Goal: Task Accomplishment & Management: Use online tool/utility

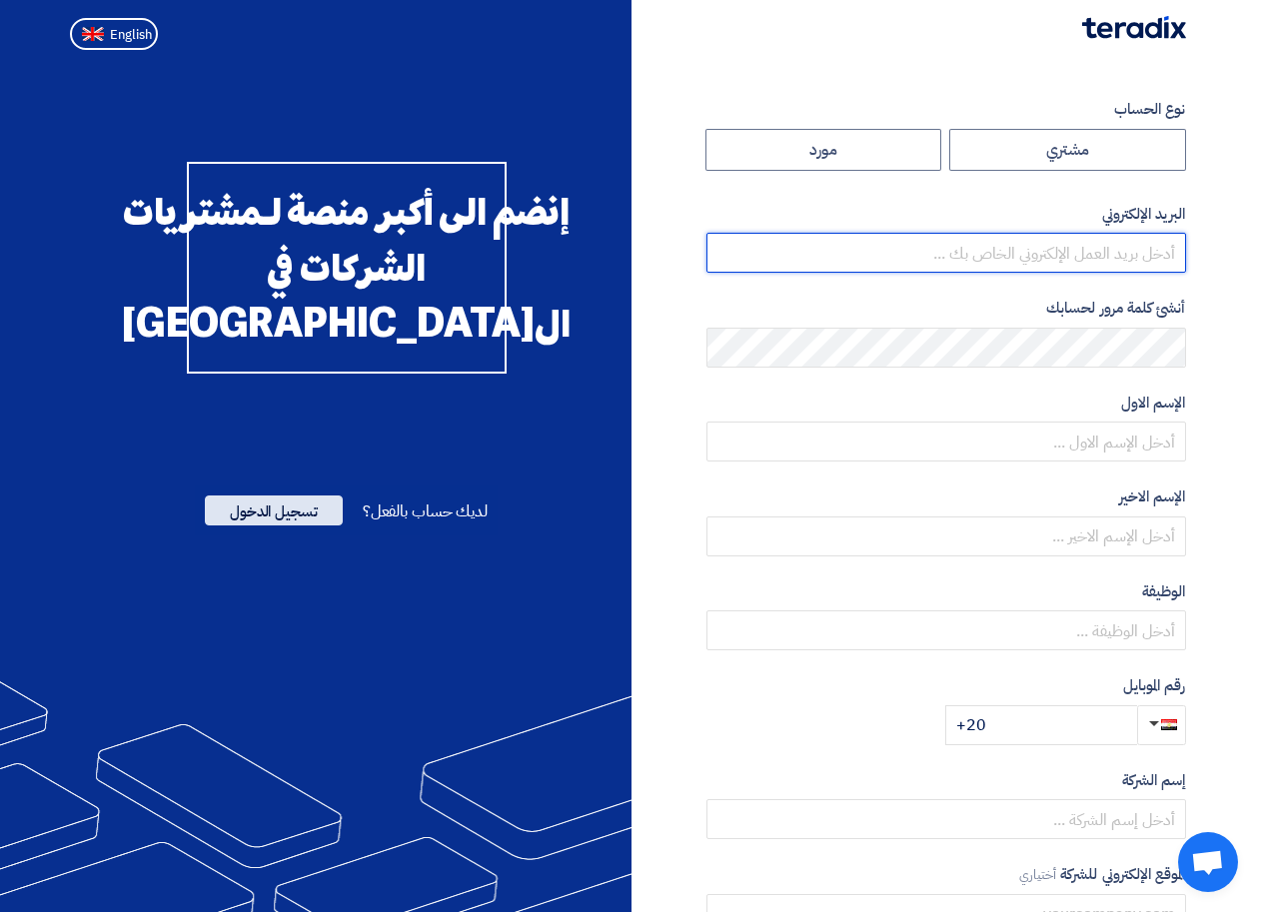
type input "[EMAIL_ADDRESS][DOMAIN_NAME]"
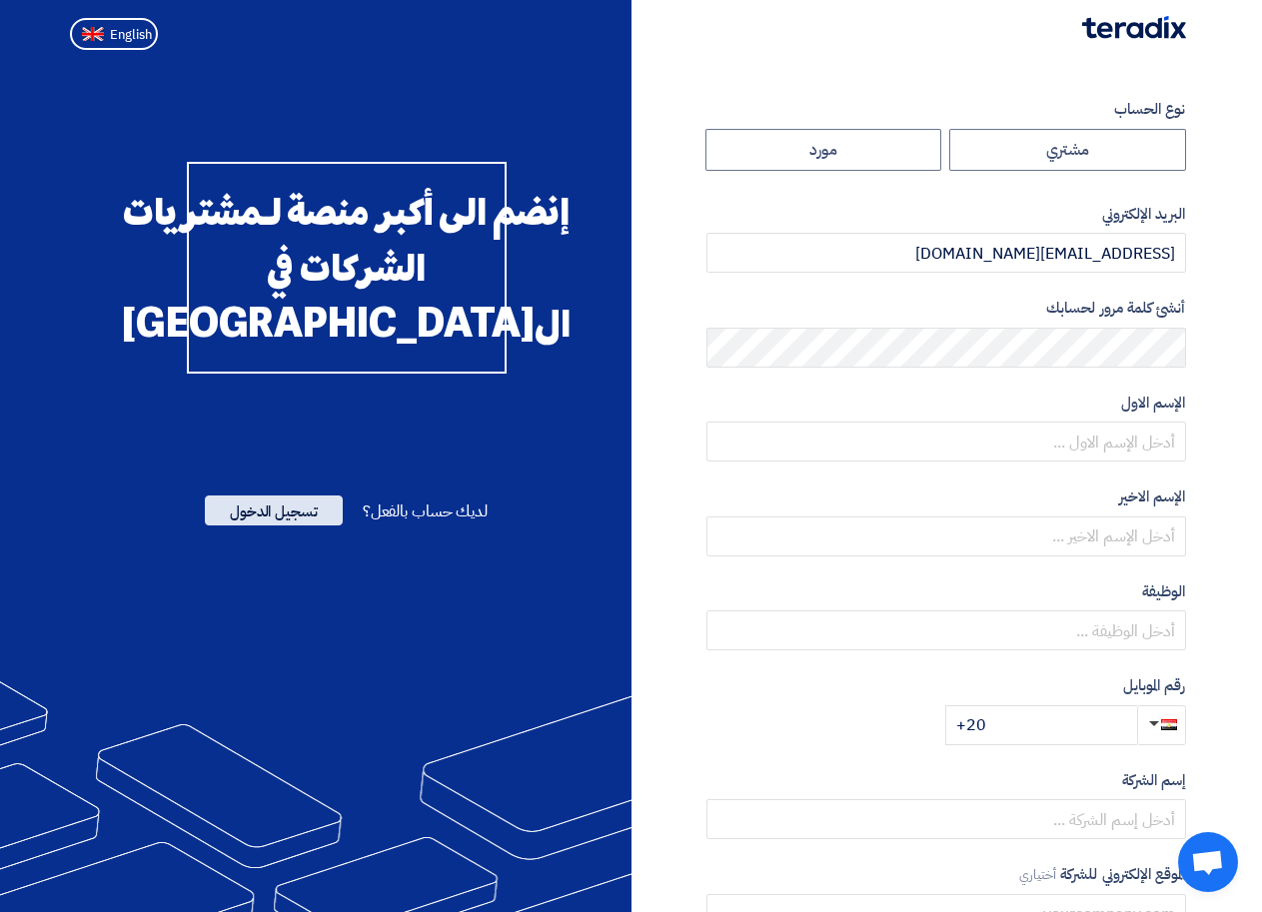
click at [262, 526] on span "تسجيل الدخول" at bounding box center [274, 511] width 138 height 30
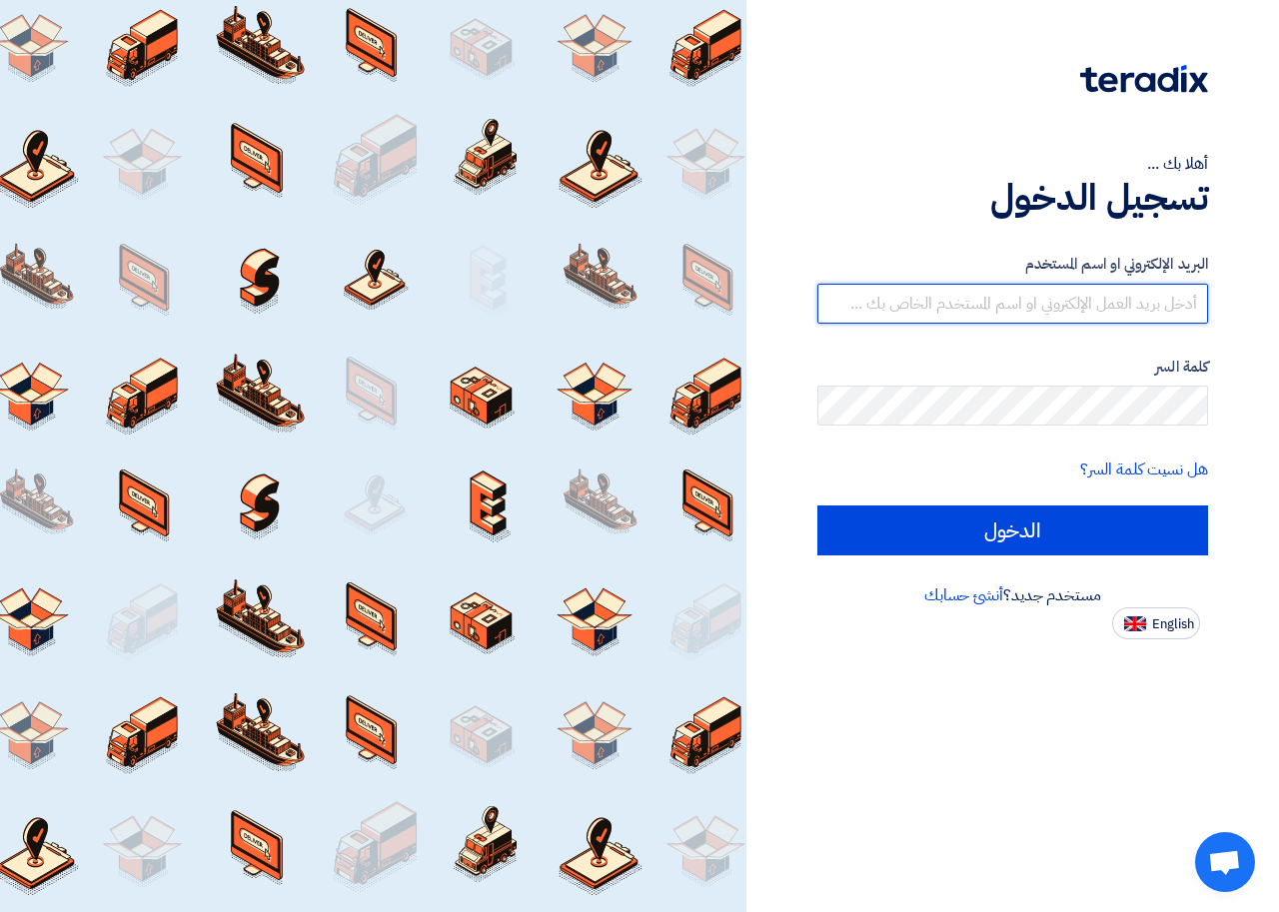
type input "[EMAIL_ADDRESS][DOMAIN_NAME]"
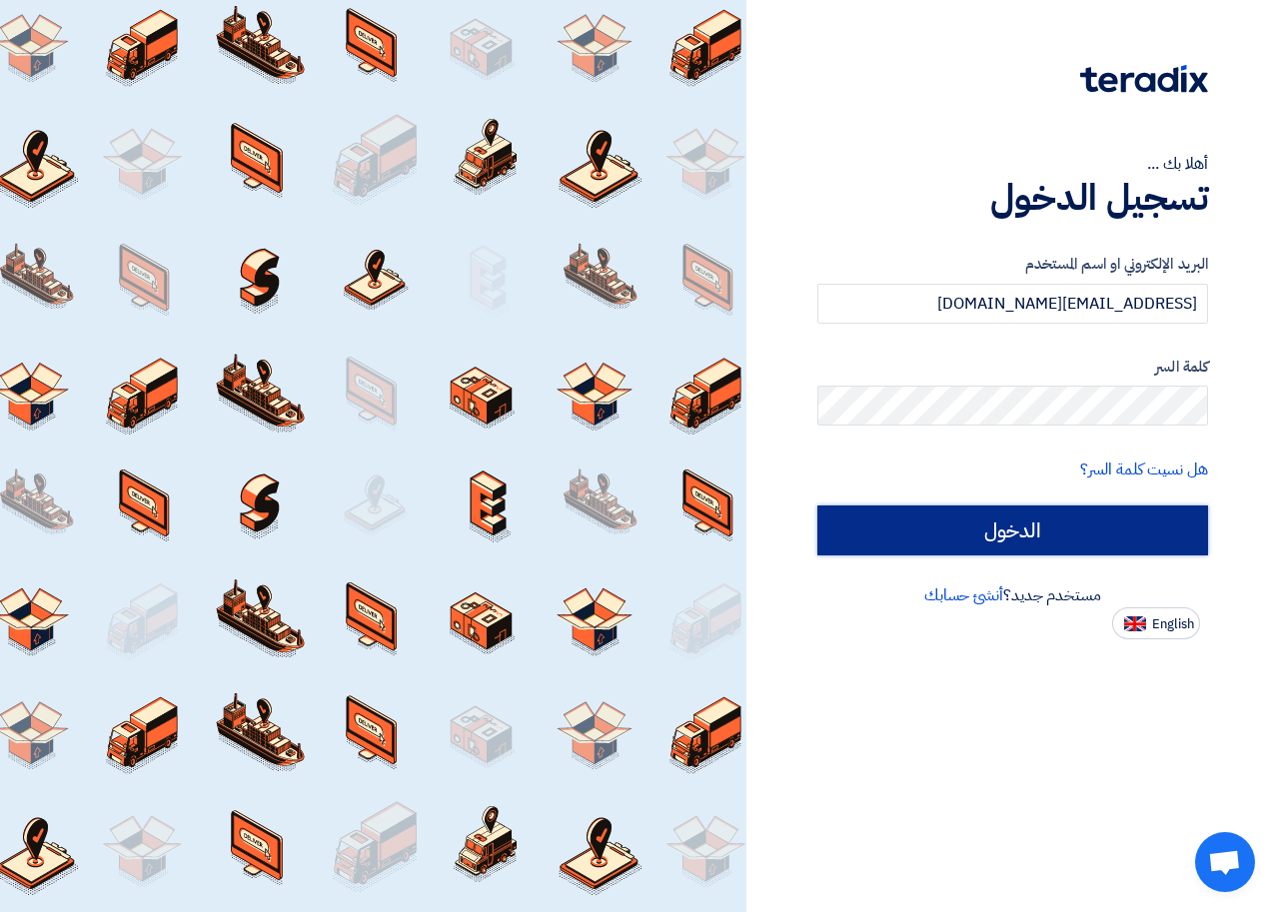
click at [1023, 538] on input "الدخول" at bounding box center [1012, 531] width 391 height 50
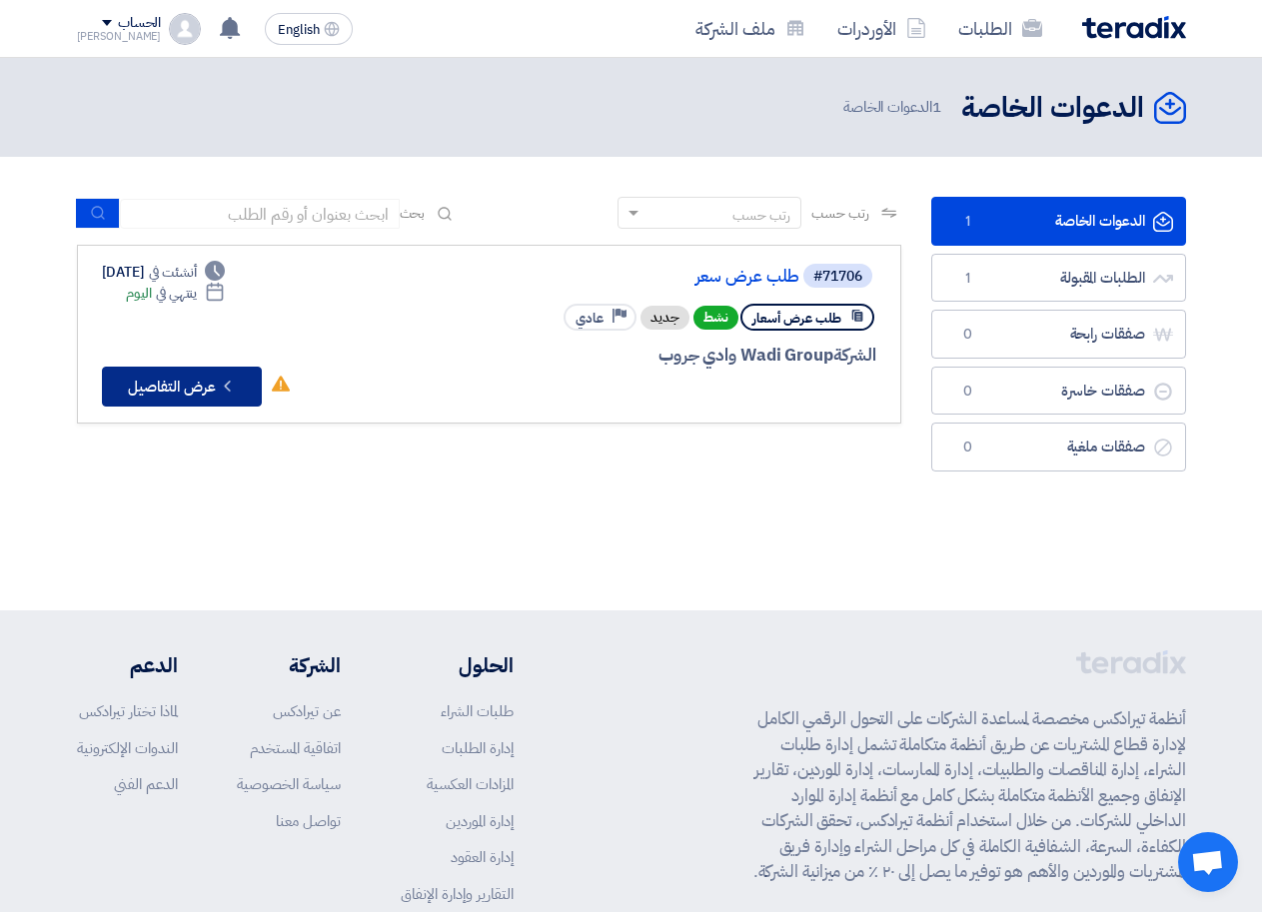
click at [215, 389] on button "Check details عرض التفاصيل" at bounding box center [182, 387] width 160 height 40
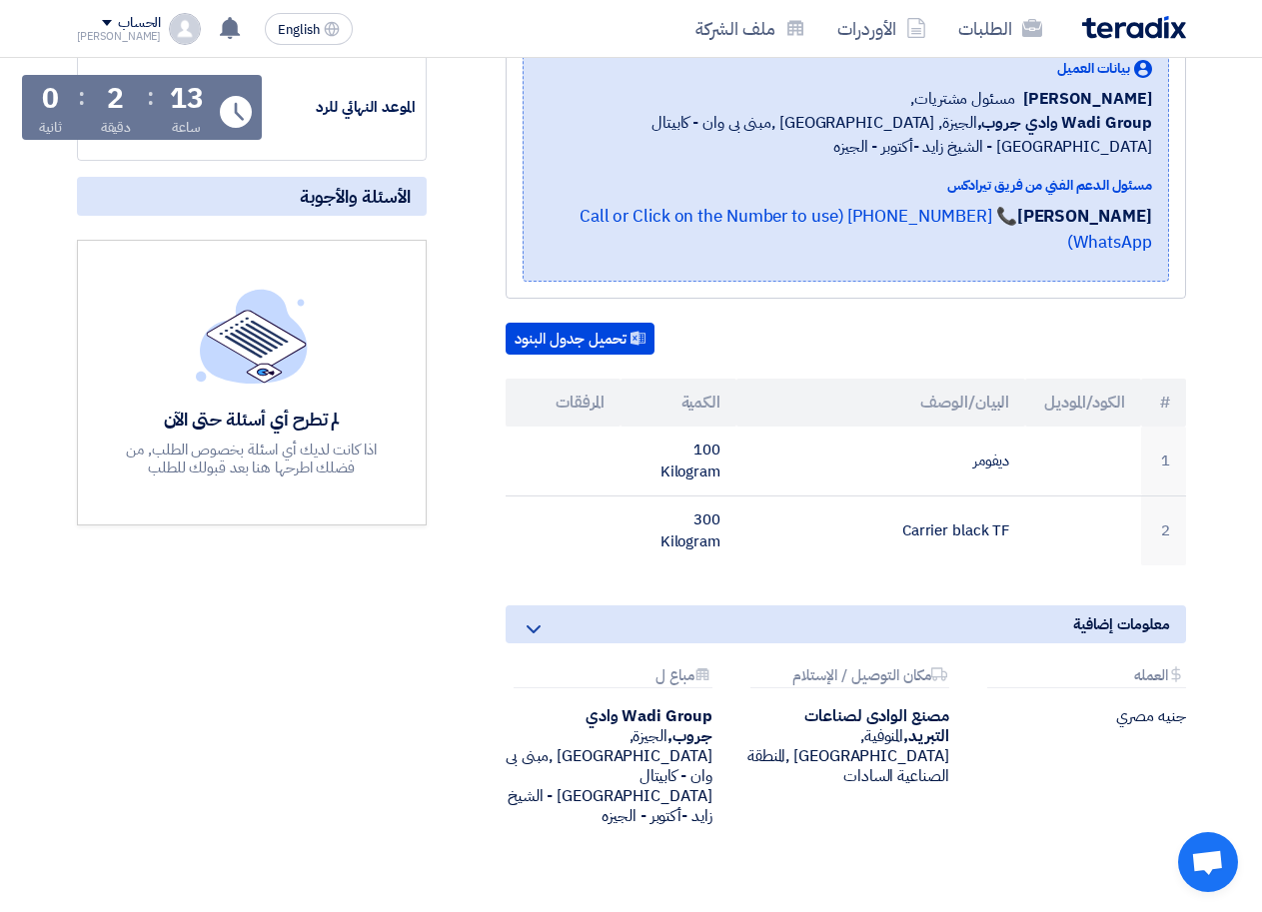
scroll to position [326, 0]
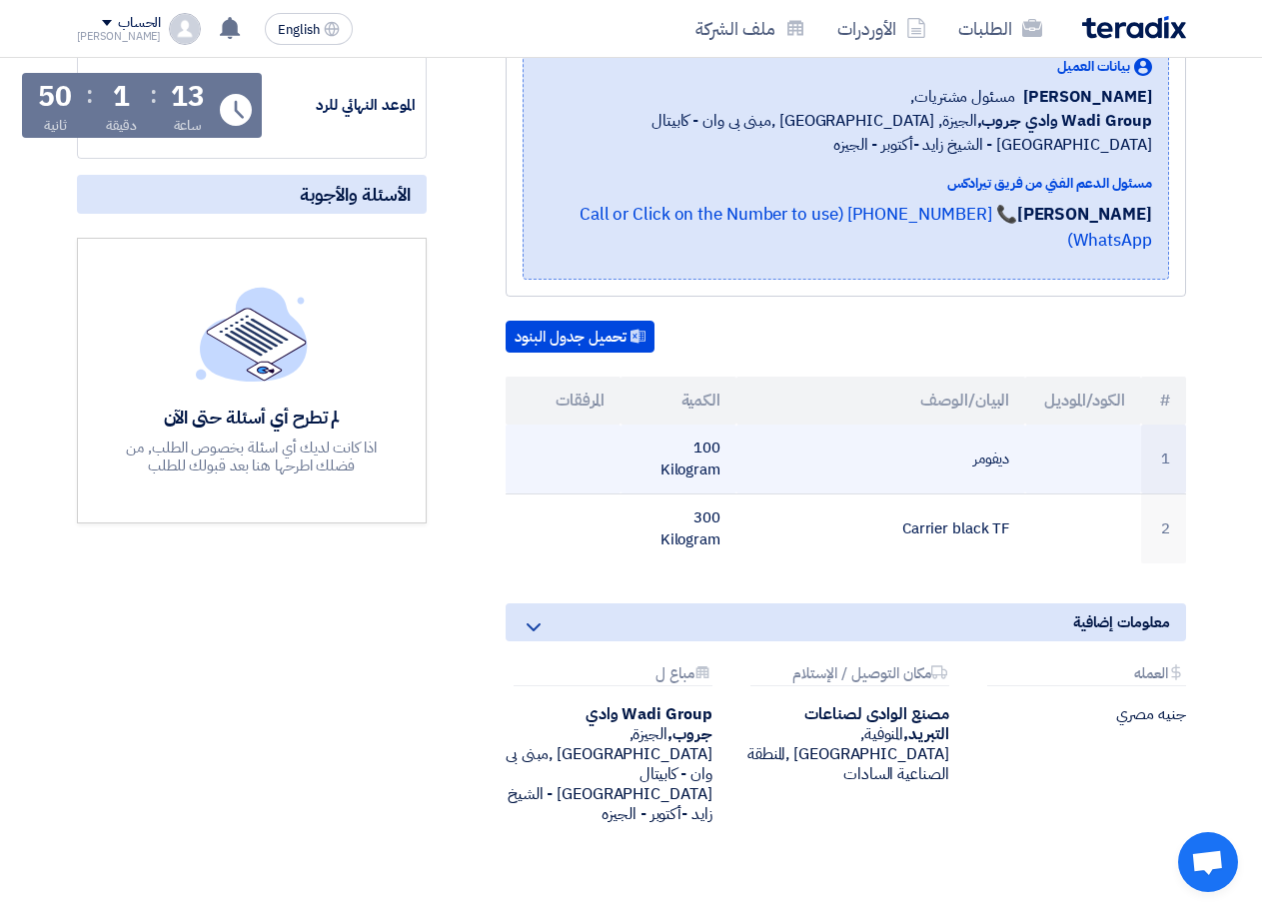
click at [574, 436] on td at bounding box center [564, 460] width 116 height 70
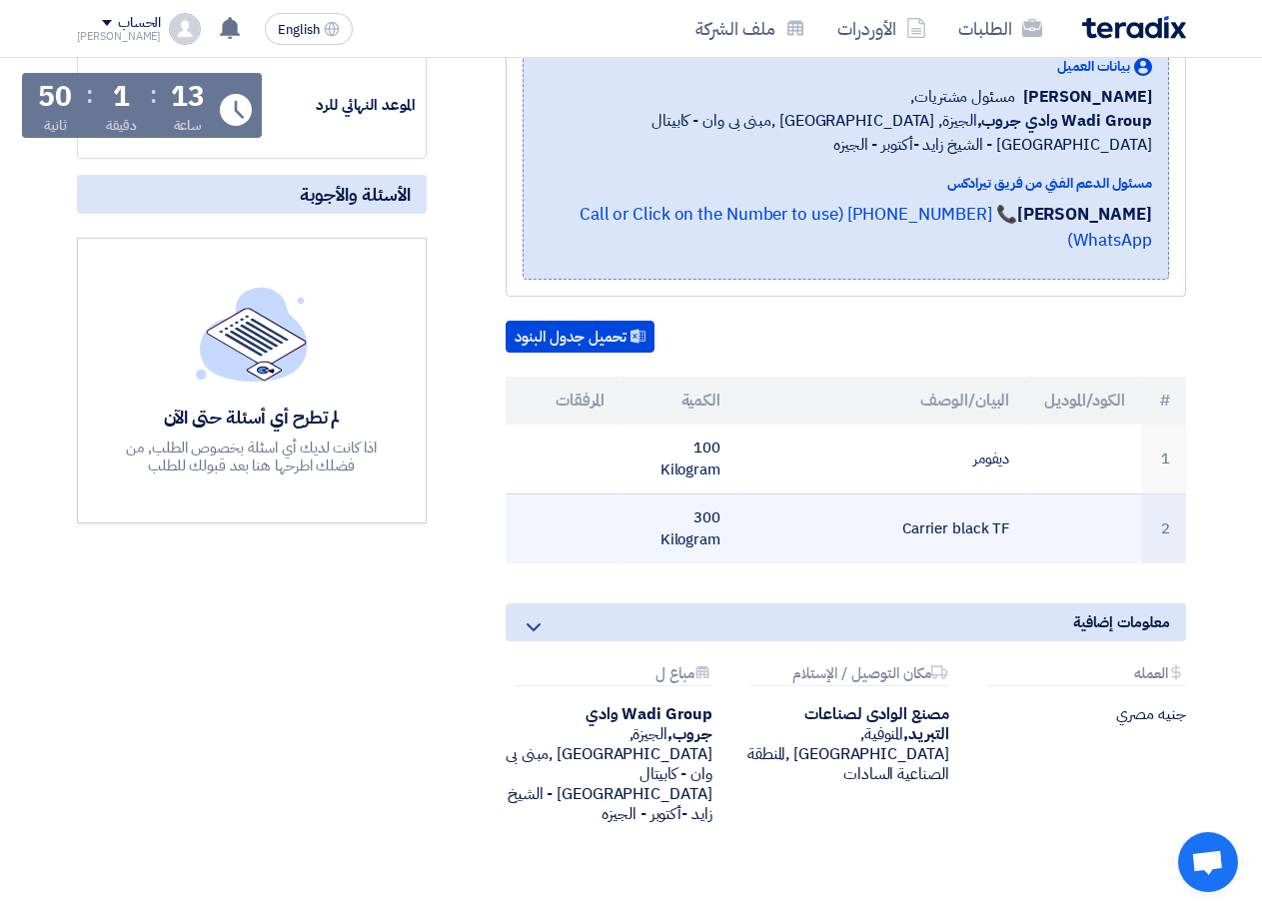
click at [588, 509] on td at bounding box center [564, 529] width 116 height 70
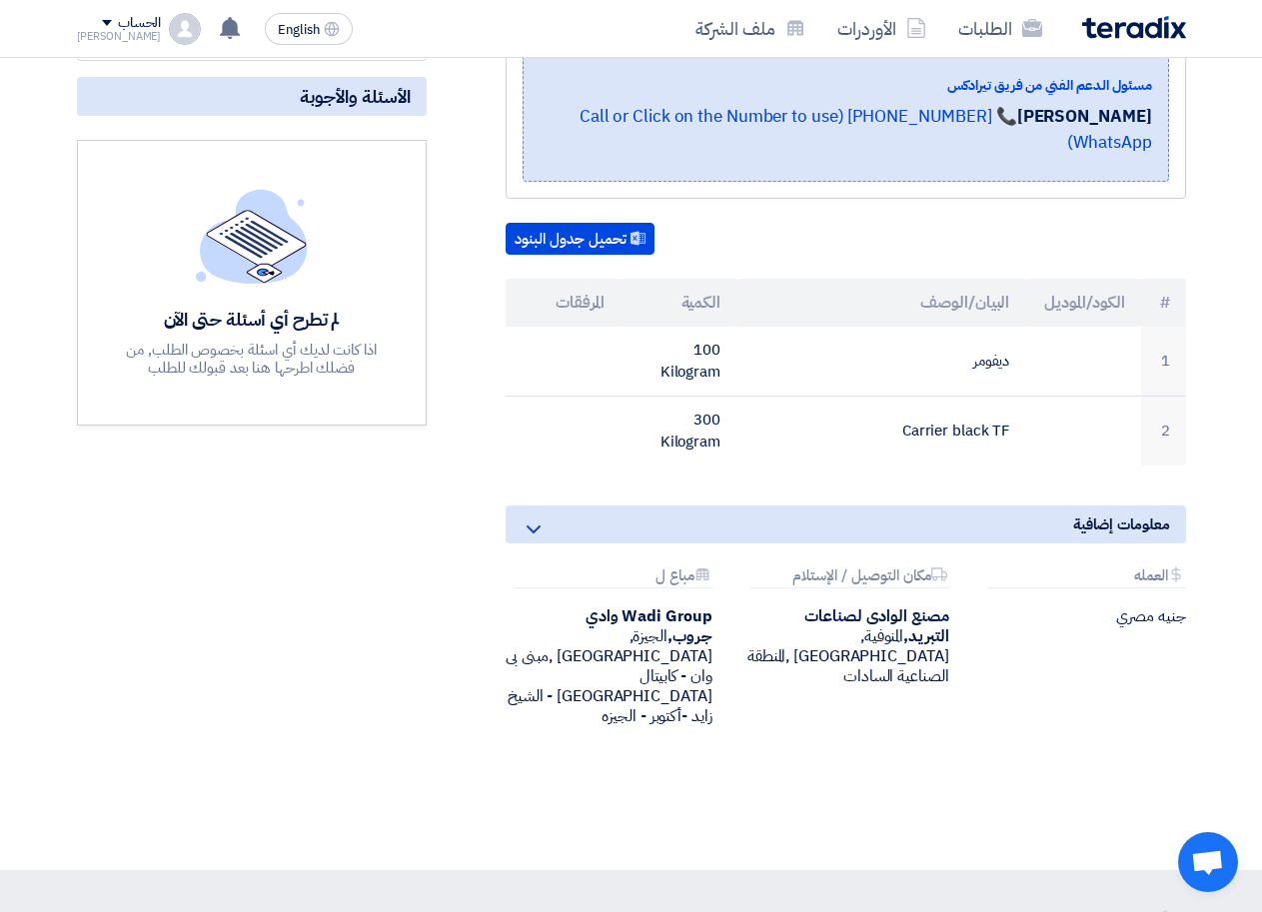
scroll to position [414, 0]
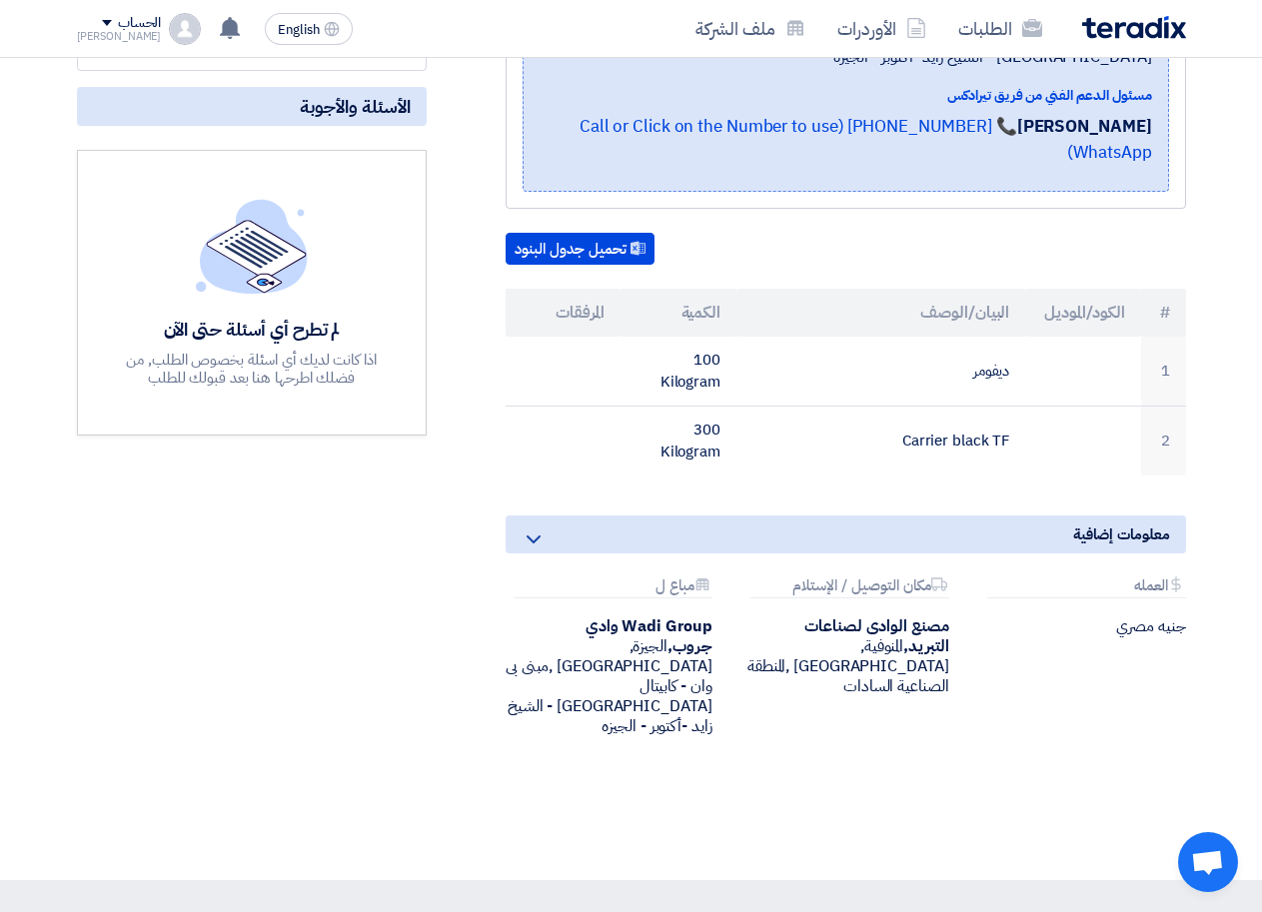
click at [531, 536] on use at bounding box center [534, 540] width 14 height 8
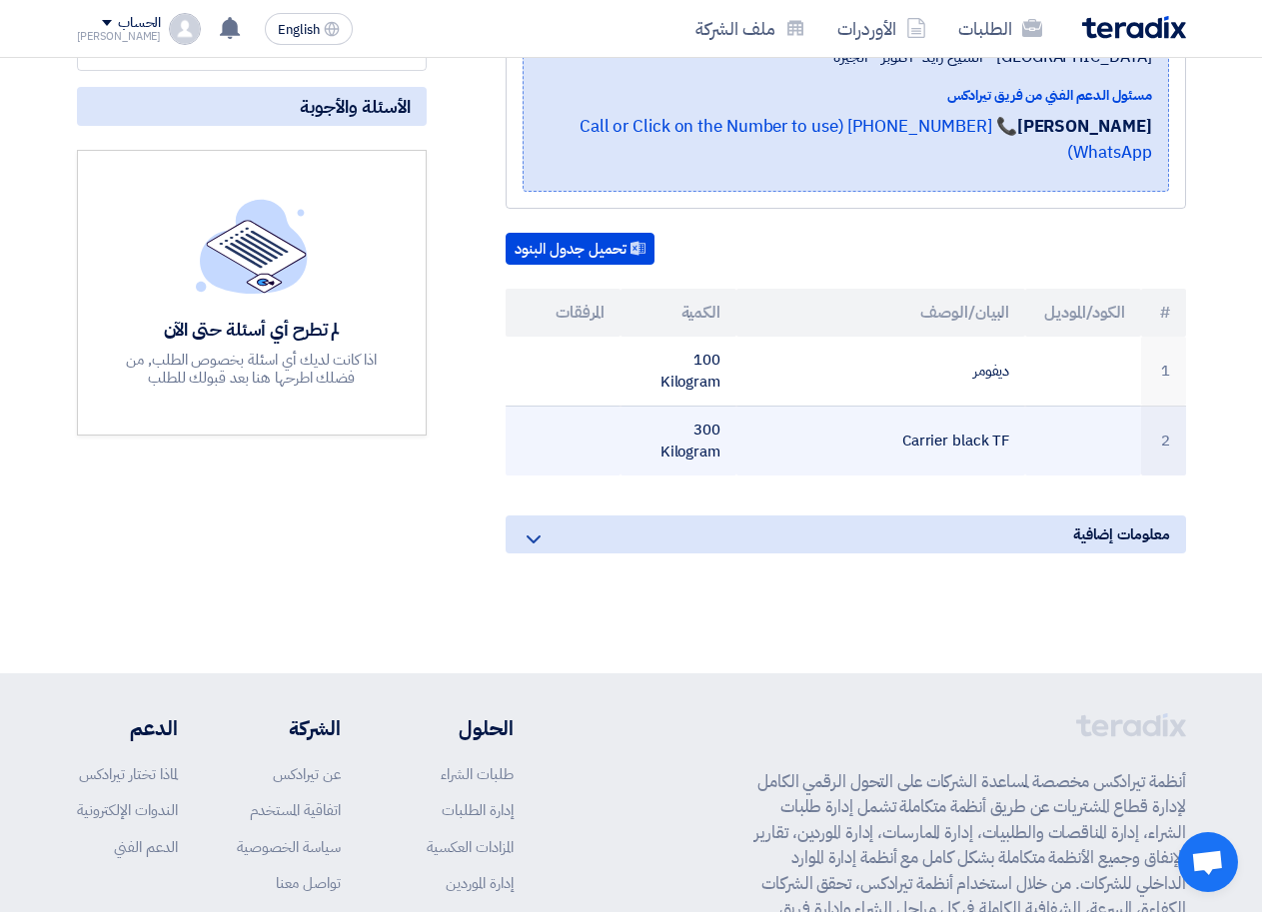
click at [682, 413] on td "300 Kilogram" at bounding box center [679, 441] width 116 height 70
click at [571, 415] on td at bounding box center [564, 441] width 116 height 70
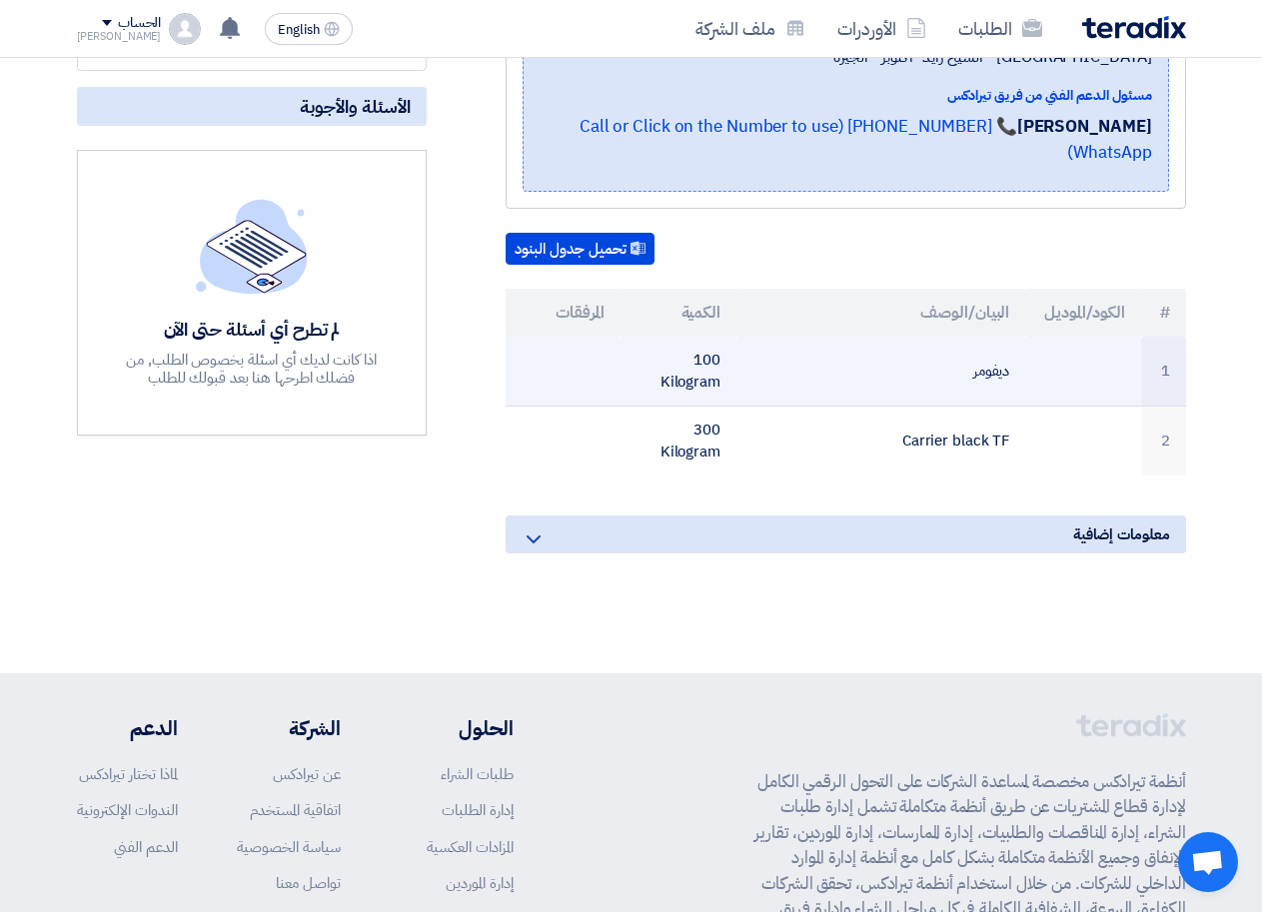
click at [542, 348] on td at bounding box center [564, 372] width 116 height 70
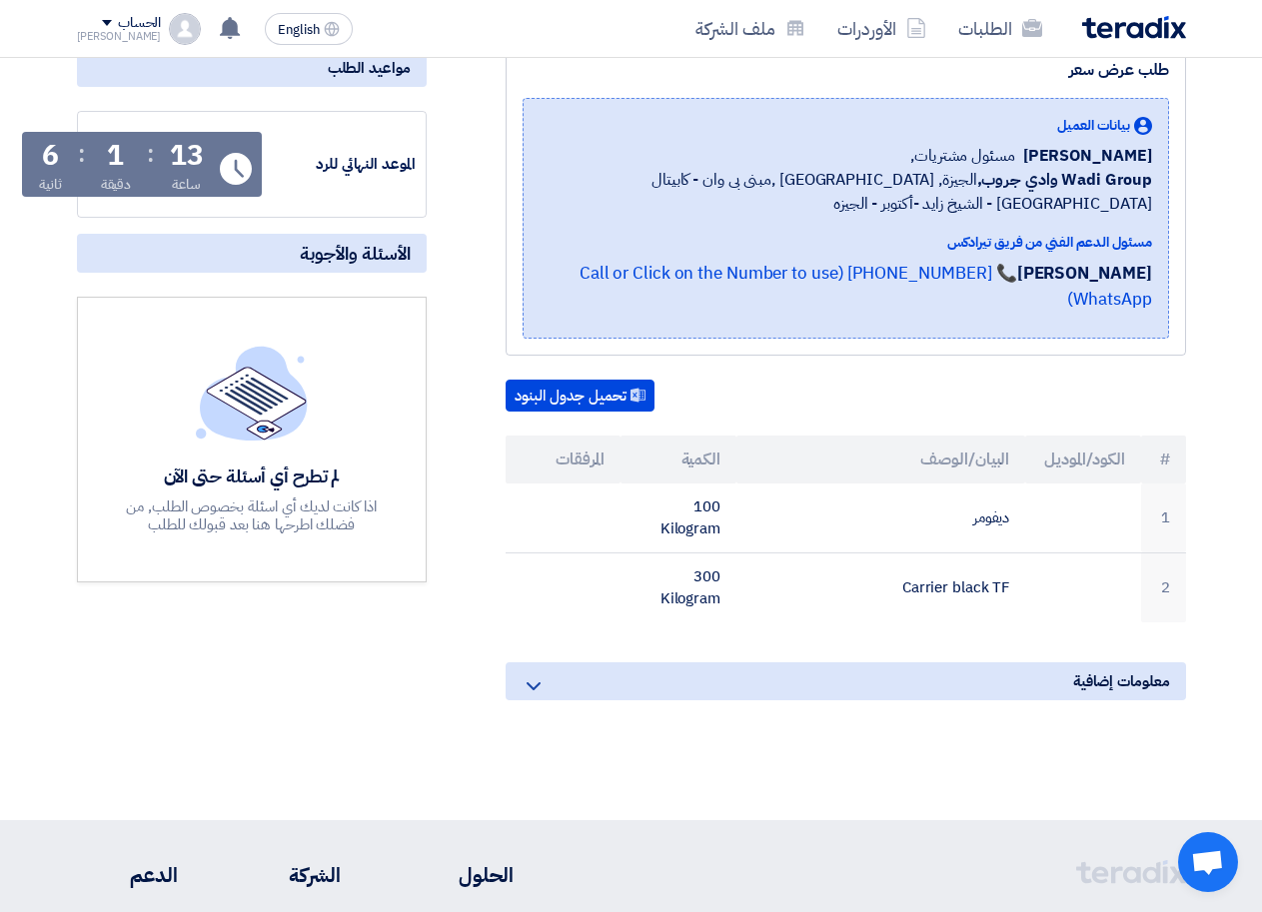
scroll to position [265, 0]
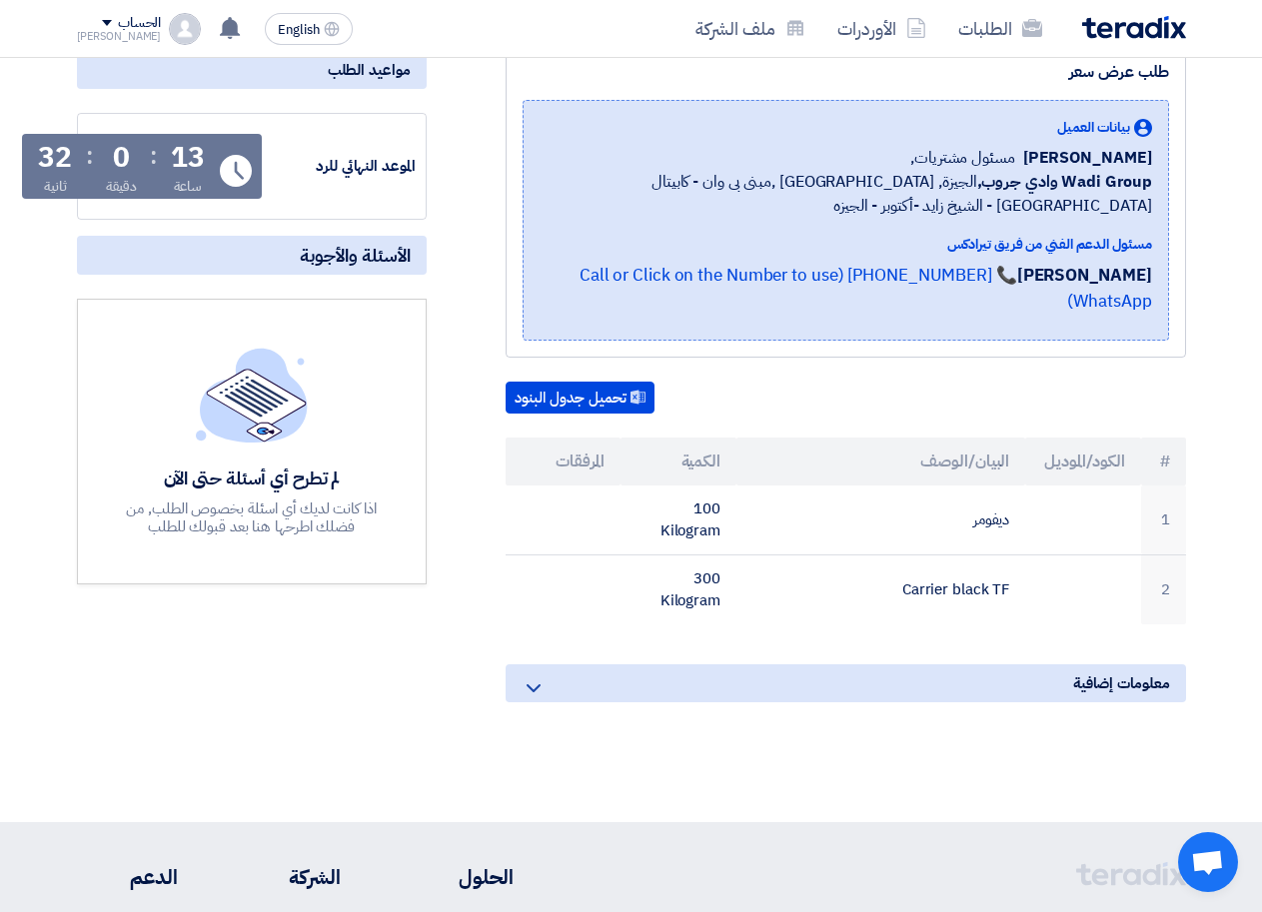
click at [534, 676] on icon at bounding box center [534, 688] width 24 height 24
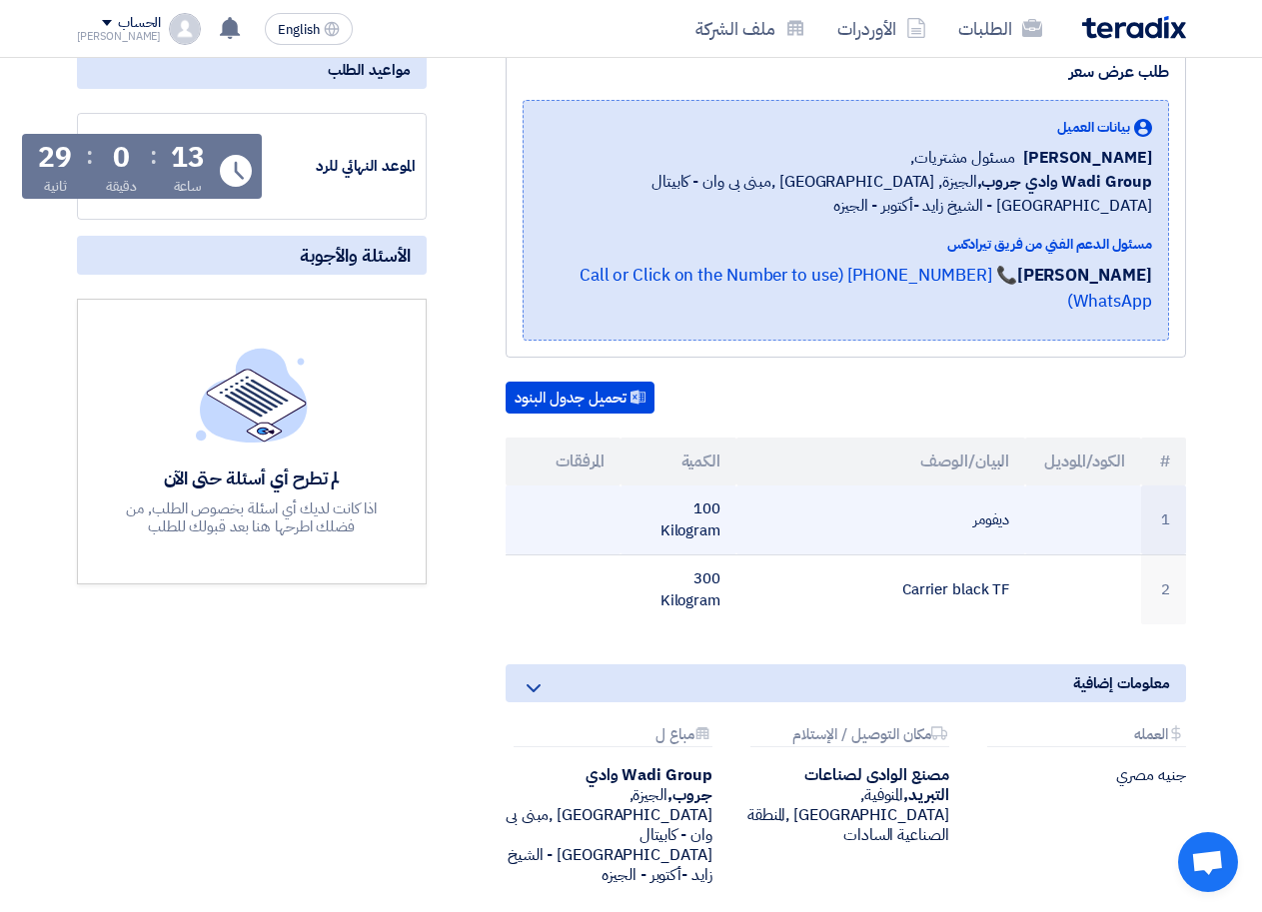
click at [579, 486] on td at bounding box center [564, 521] width 116 height 70
